Goal: Information Seeking & Learning: Understand process/instructions

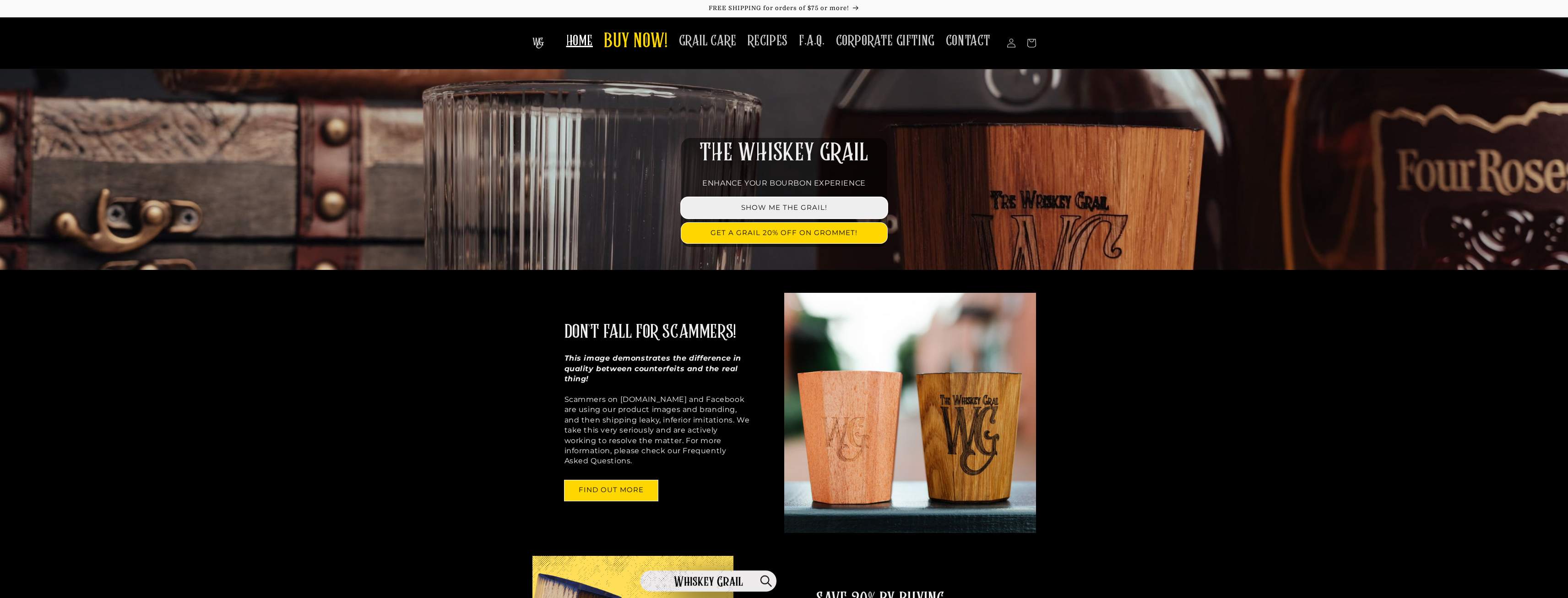
click at [793, 213] on link "SHOW ME THE GRAIL!" at bounding box center [784, 208] width 206 height 20
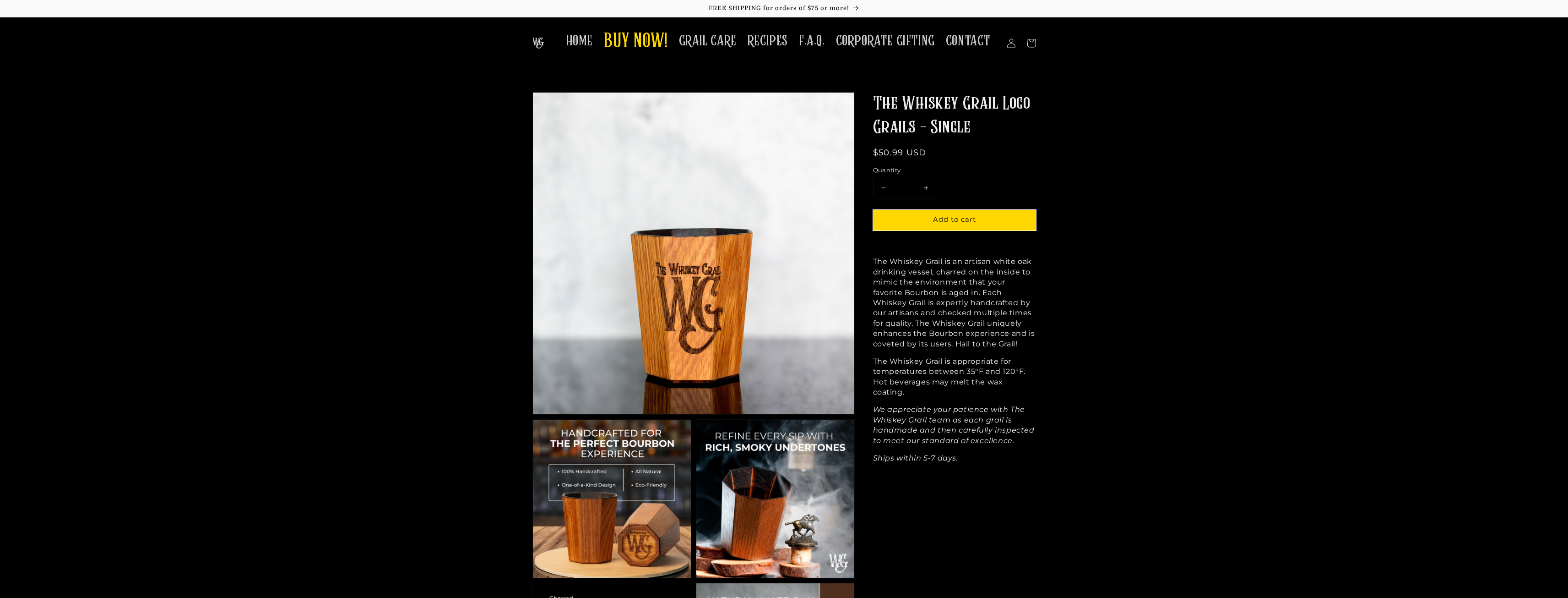
click at [809, 496] on img at bounding box center [776, 498] width 158 height 158
drag, startPoint x: 892, startPoint y: 390, endPoint x: 971, endPoint y: 390, distance: 79.0
click at [971, 390] on span "The Whiskey Grail is appropriate for temperatures between 35°F and 120°F. Hot b…" at bounding box center [949, 376] width 153 height 40
click at [958, 349] on p "The Whiskey Grail is an artisan white oak drinking vessel, charred on the insid…" at bounding box center [954, 302] width 163 height 92
click at [704, 288] on img at bounding box center [694, 253] width 322 height 322
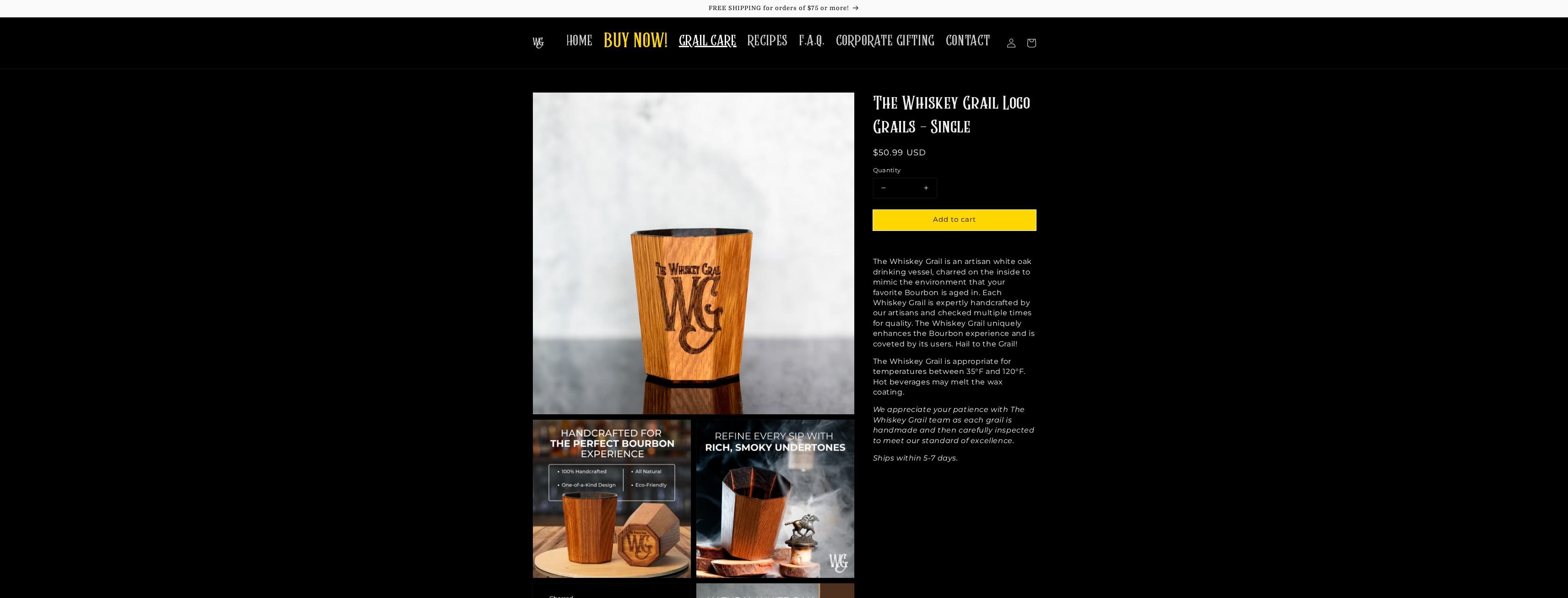
click at [707, 43] on span "GRAIL CARE" at bounding box center [708, 41] width 58 height 18
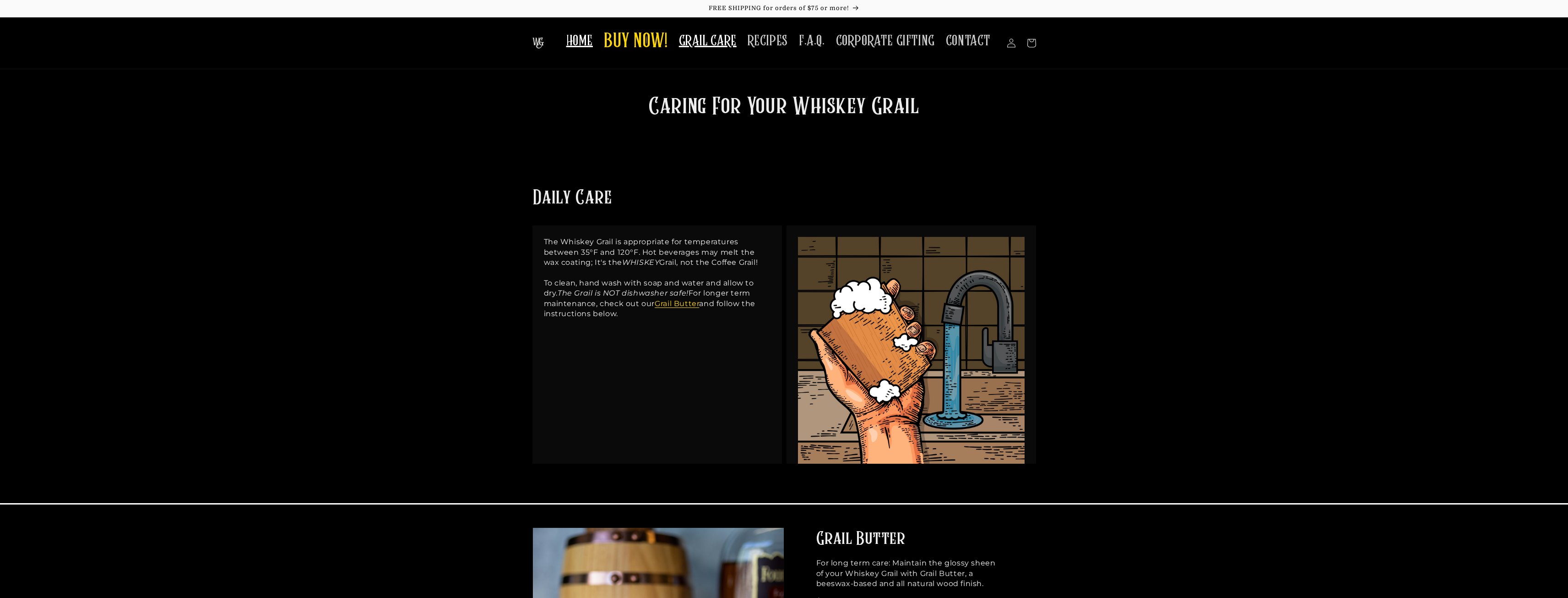
click at [593, 44] on span "HOME" at bounding box center [579, 41] width 26 height 18
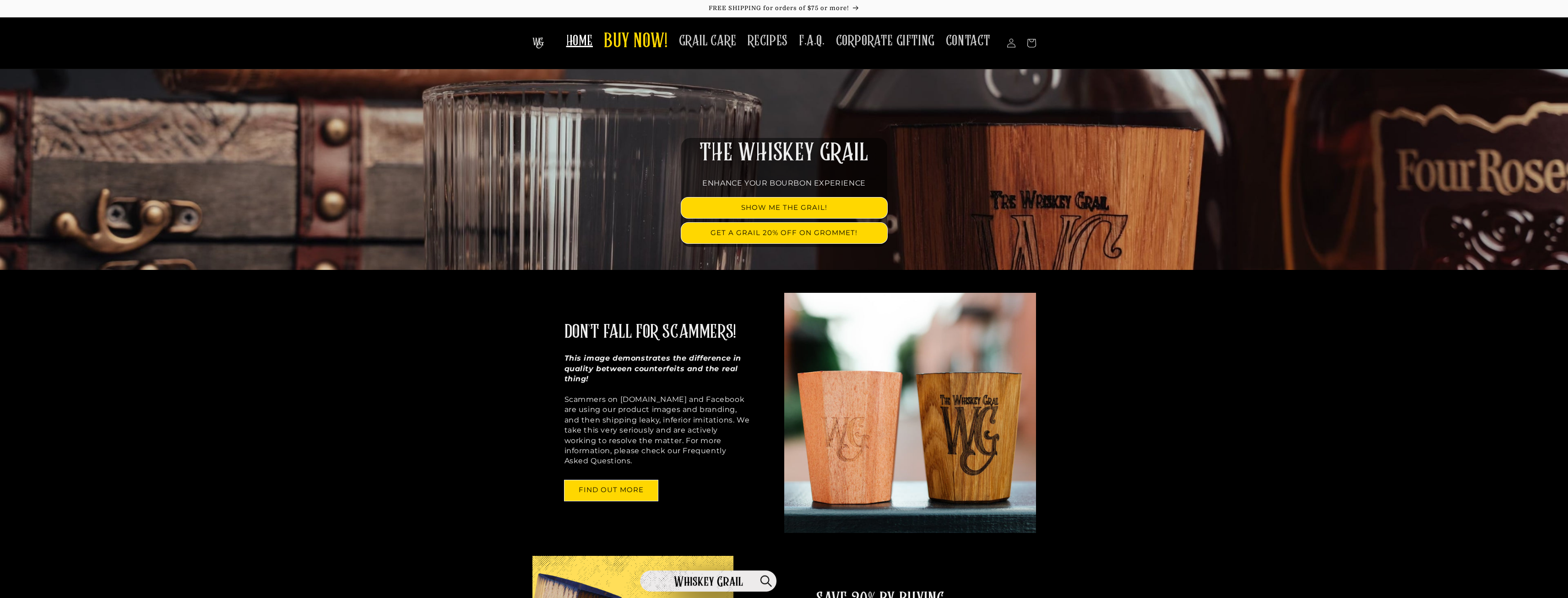
scroll to position [75, 0]
